Goal: Task Accomplishment & Management: Complete application form

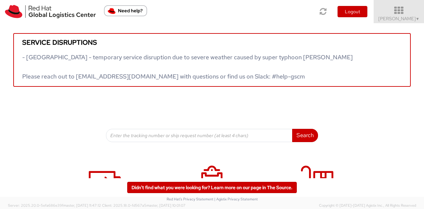
click at [398, 6] on icon at bounding box center [399, 10] width 58 height 9
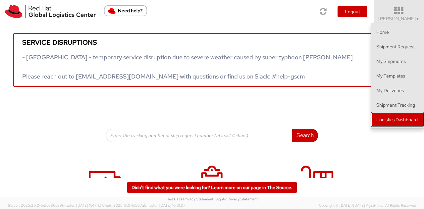
click at [384, 119] on link "Logistics Dashboard" at bounding box center [398, 119] width 53 height 15
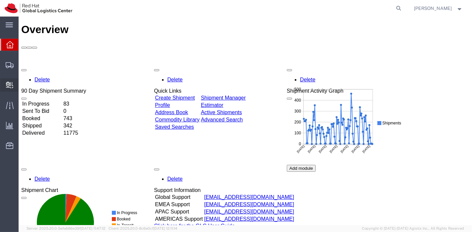
click at [0, 0] on span "Create Delivery" at bounding box center [0, 0] width 0 height 0
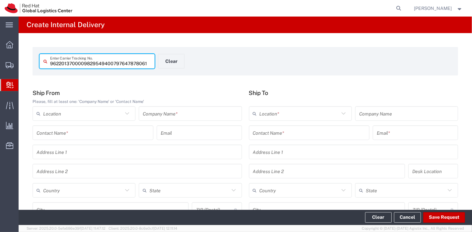
type input "797647878061"
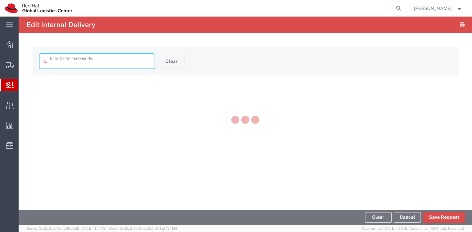
type input "797647878061"
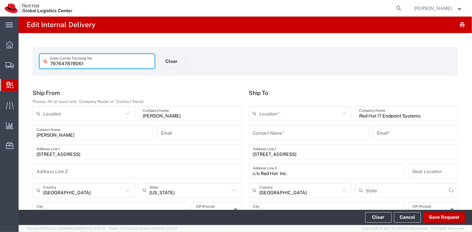
type input "[US_STATE]"
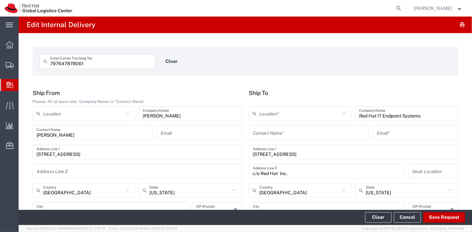
click at [270, 140] on div "Contact Name *" at bounding box center [309, 133] width 121 height 15
type input "IT HD"
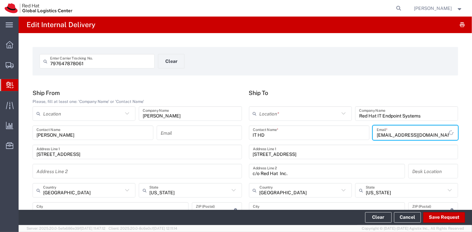
type input "[EMAIL_ADDRESS][DOMAIN_NAME]"
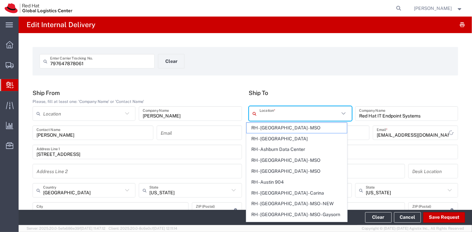
click at [284, 110] on input "text" at bounding box center [299, 114] width 80 height 12
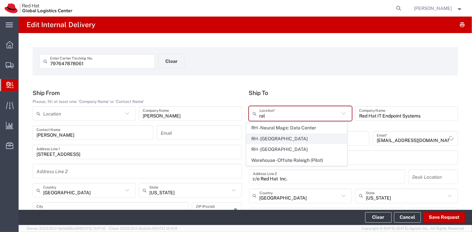
click at [271, 138] on span "RH - [GEOGRAPHIC_DATA]" at bounding box center [296, 139] width 100 height 10
type input "RH - [GEOGRAPHIC_DATA]"
type input "Red Hat, Inc."
type input "[STREET_ADDRESS]"
type input "[PHONE_NUMBER]"
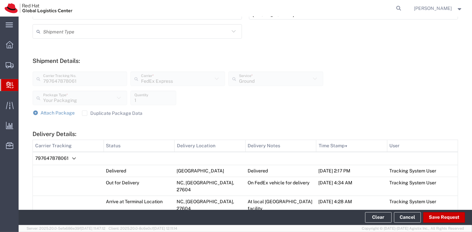
scroll to position [225, 0]
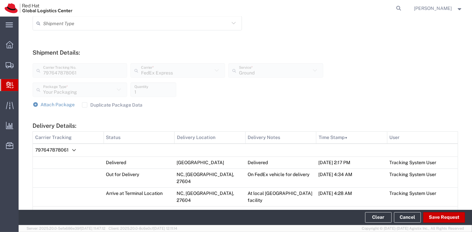
click at [87, 103] on label "Duplicate Package Data" at bounding box center [112, 104] width 61 height 5
click at [85, 105] on input "Duplicate Package Data" at bounding box center [85, 105] width 0 height 0
click at [53, 105] on span "Attach Package" at bounding box center [58, 104] width 34 height 5
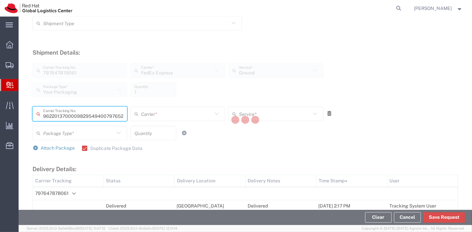
type input "797652427632"
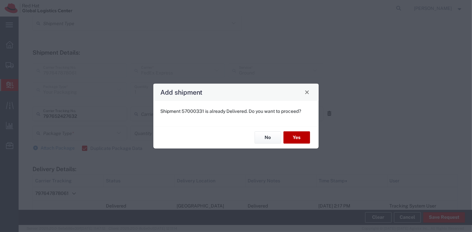
click at [304, 139] on button "Yes" at bounding box center [296, 138] width 27 height 12
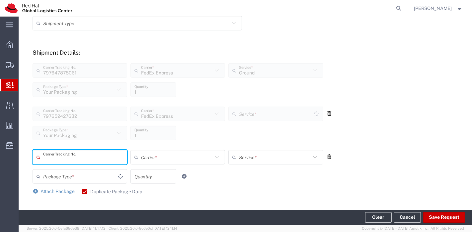
type input "Ground"
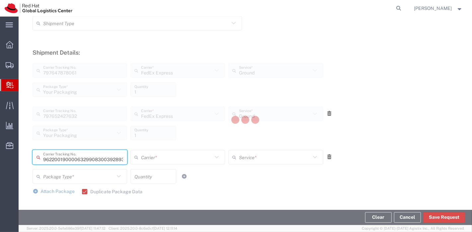
type input "392893837133"
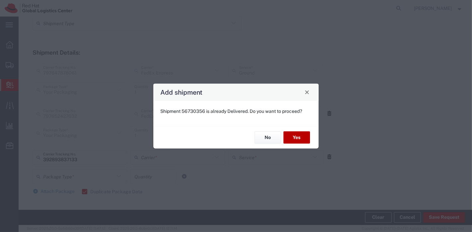
click at [304, 139] on button "Yes" at bounding box center [296, 138] width 27 height 12
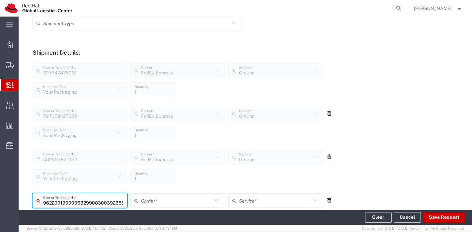
type input "392358329960"
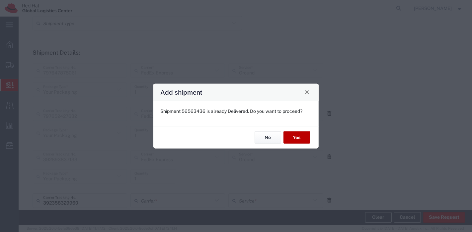
click at [304, 139] on button "Yes" at bounding box center [296, 138] width 27 height 12
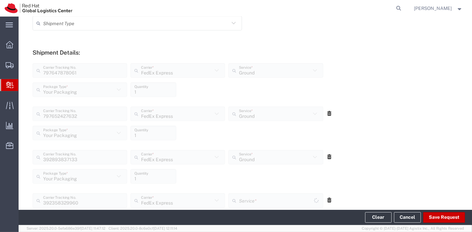
type input "Ground"
type input "Your Packaging"
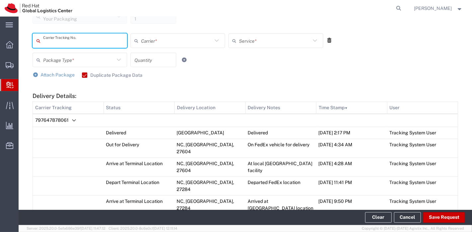
scroll to position [397, 0]
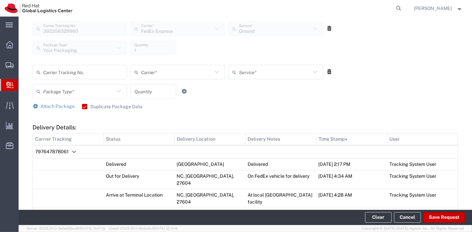
click at [326, 70] on icon at bounding box center [329, 72] width 6 height 5
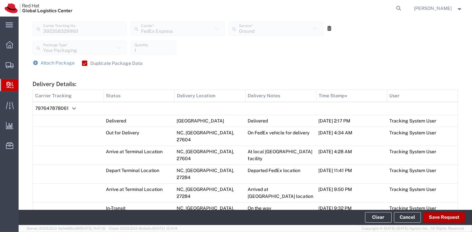
click at [443, 218] on button "Save Request" at bounding box center [444, 218] width 42 height 11
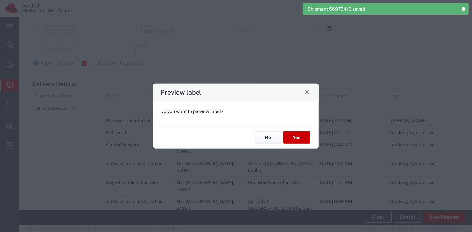
type input "Ground"
type input "Your Packaging"
type input "Ground"
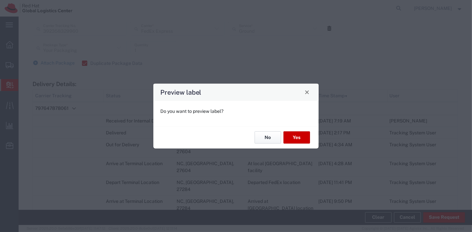
click at [273, 136] on button "No" at bounding box center [267, 138] width 27 height 12
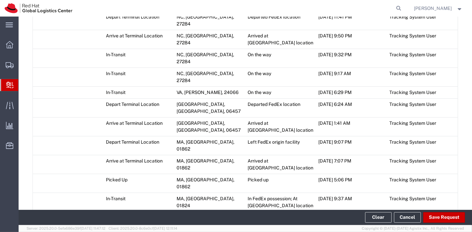
scroll to position [564, 0]
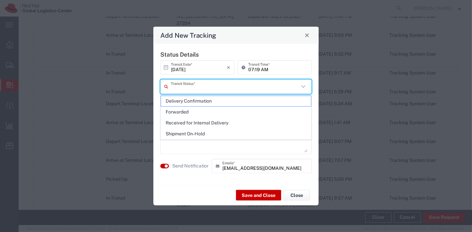
click at [226, 89] on input "text" at bounding box center [235, 87] width 128 height 12
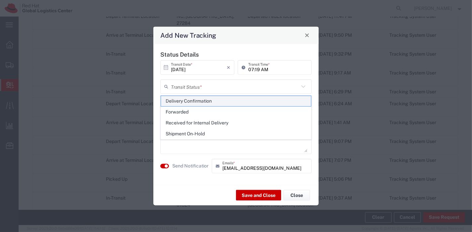
click at [223, 98] on span "Delivery Confirmation" at bounding box center [236, 101] width 150 height 10
type input "Delivery Confirmation"
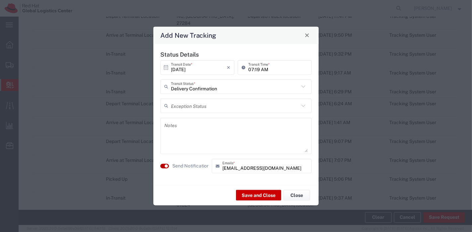
click at [165, 166] on small "button" at bounding box center [165, 165] width 3 height 3
click at [253, 196] on button "Save and Close" at bounding box center [258, 195] width 45 height 11
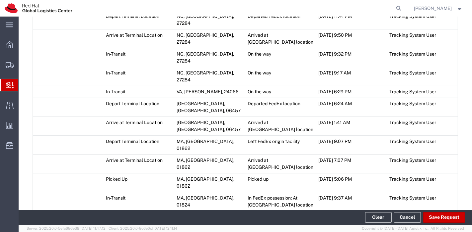
scroll to position [576, 0]
click at [378, 213] on button "Clear" at bounding box center [378, 218] width 27 height 11
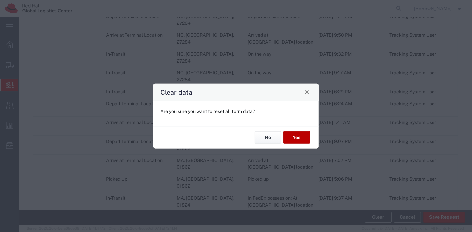
click at [300, 133] on button "Yes" at bounding box center [296, 138] width 27 height 12
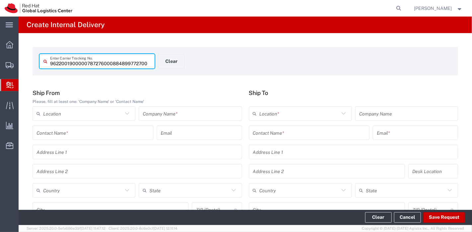
type input "884899772700"
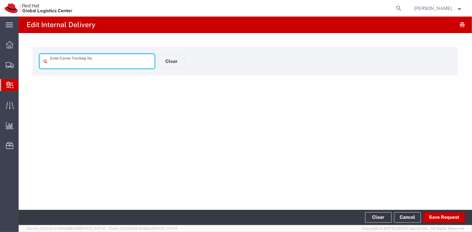
type input "884899772700"
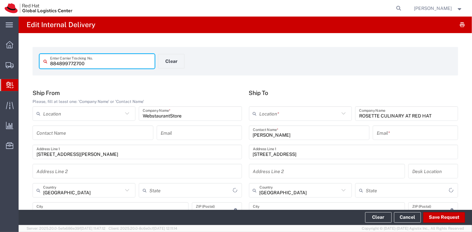
type input "[US_STATE]"
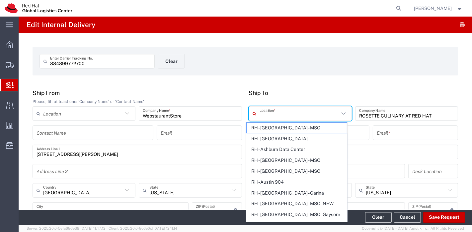
click at [304, 116] on input "text" at bounding box center [299, 114] width 80 height 12
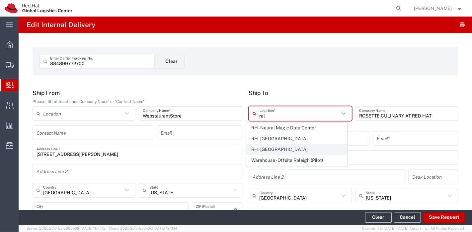
click at [282, 145] on span "RH - [GEOGRAPHIC_DATA]" at bounding box center [296, 150] width 100 height 10
type input "RH - [GEOGRAPHIC_DATA]"
type input "TierPoint, LLC"
type input "[STREET_ADDRESS]"
type input "c/o Red Hat, Inc."
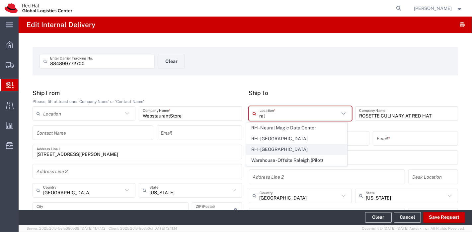
type input "27616"
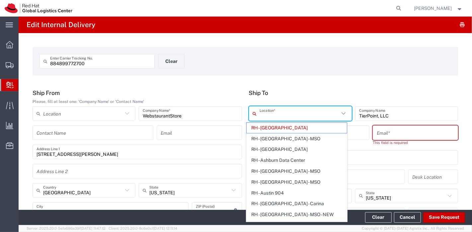
drag, startPoint x: 334, startPoint y: 113, endPoint x: 273, endPoint y: 116, distance: 61.1
click at [273, 116] on input "text" at bounding box center [299, 114] width 80 height 12
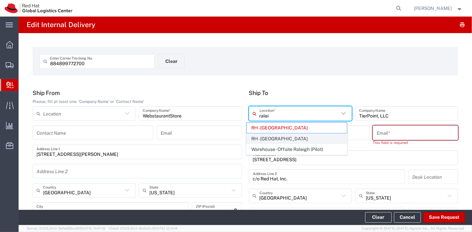
click at [272, 137] on span "RH - [GEOGRAPHIC_DATA]" at bounding box center [296, 139] width 100 height 10
type input "RH - [GEOGRAPHIC_DATA]"
type input "Red Hat, Inc."
type input "[STREET_ADDRESS]"
type input "27601"
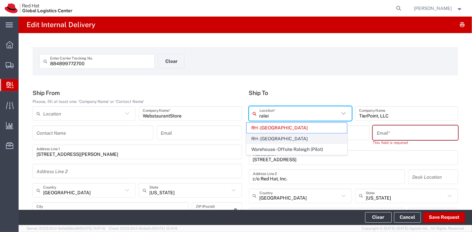
type input "[PHONE_NUMBER]"
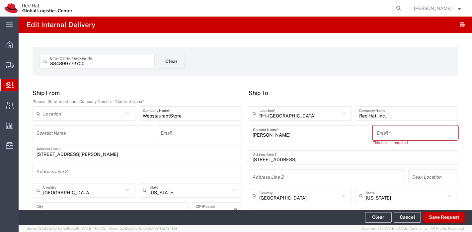
click at [411, 132] on input "text" at bounding box center [414, 133] width 77 height 12
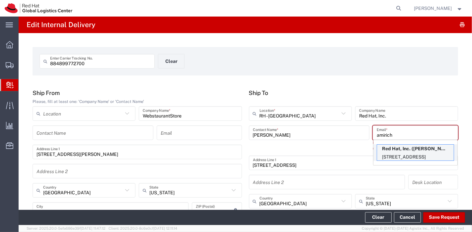
type input "amirich"
click at [410, 153] on p "Red Hat, Inc. ([PERSON_NAME]), [EMAIL_ADDRESS][DOMAIN_NAME]" at bounding box center [415, 149] width 77 height 8
type input "[PERSON_NAME]"
type input "[EMAIL_ADDRESS][DOMAIN_NAME]"
type input "FLEX"
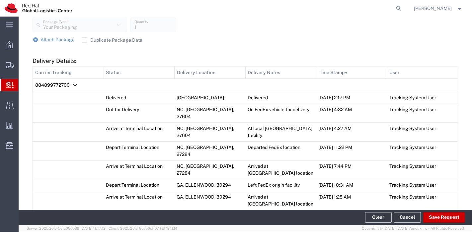
scroll to position [304, 0]
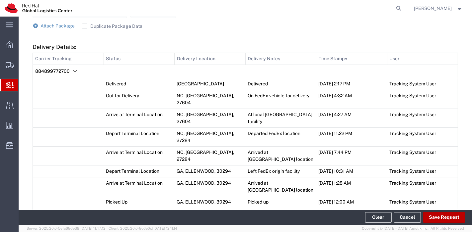
click at [456, 218] on button "Save Request" at bounding box center [444, 218] width 42 height 11
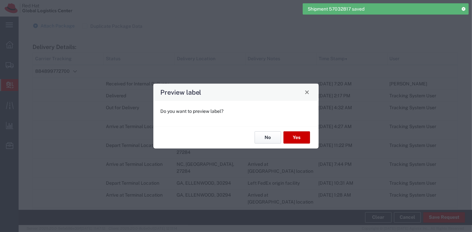
click at [275, 141] on button "No" at bounding box center [267, 138] width 27 height 12
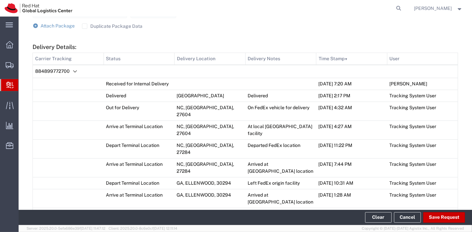
scroll to position [391, 0]
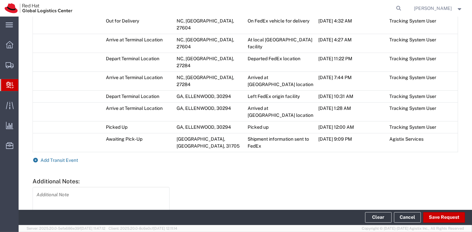
click at [64, 158] on span "Add Transit Event" at bounding box center [59, 160] width 37 height 5
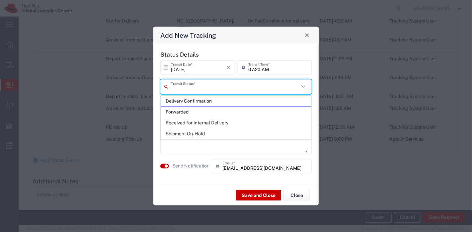
click at [194, 89] on input "text" at bounding box center [235, 87] width 128 height 12
click at [193, 97] on span "Delivery Confirmation" at bounding box center [236, 101] width 150 height 10
type input "Delivery Confirmation"
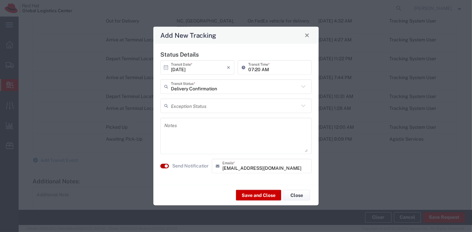
click at [167, 166] on small "button" at bounding box center [165, 165] width 3 height 3
click at [251, 194] on button "Save and Close" at bounding box center [258, 195] width 45 height 11
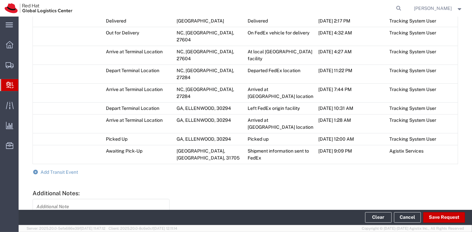
scroll to position [403, 0]
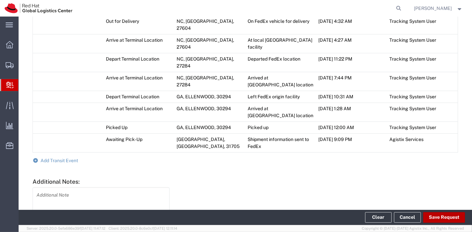
click at [430, 218] on button "Save Request" at bounding box center [444, 218] width 42 height 11
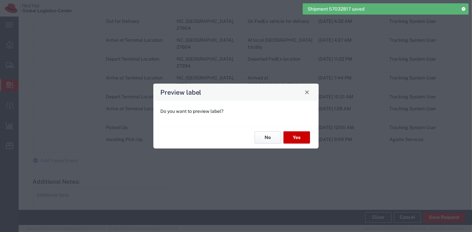
click at [264, 139] on button "No" at bounding box center [267, 138] width 27 height 12
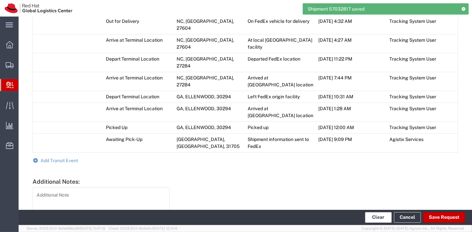
click at [378, 219] on button "Clear" at bounding box center [378, 218] width 27 height 11
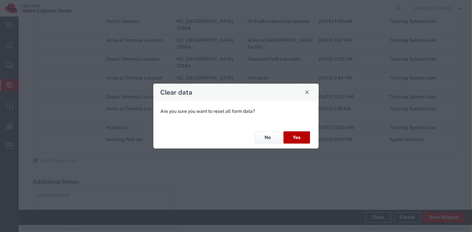
click at [289, 142] on button "Yes" at bounding box center [296, 138] width 27 height 12
